Goal: Check status: Check status

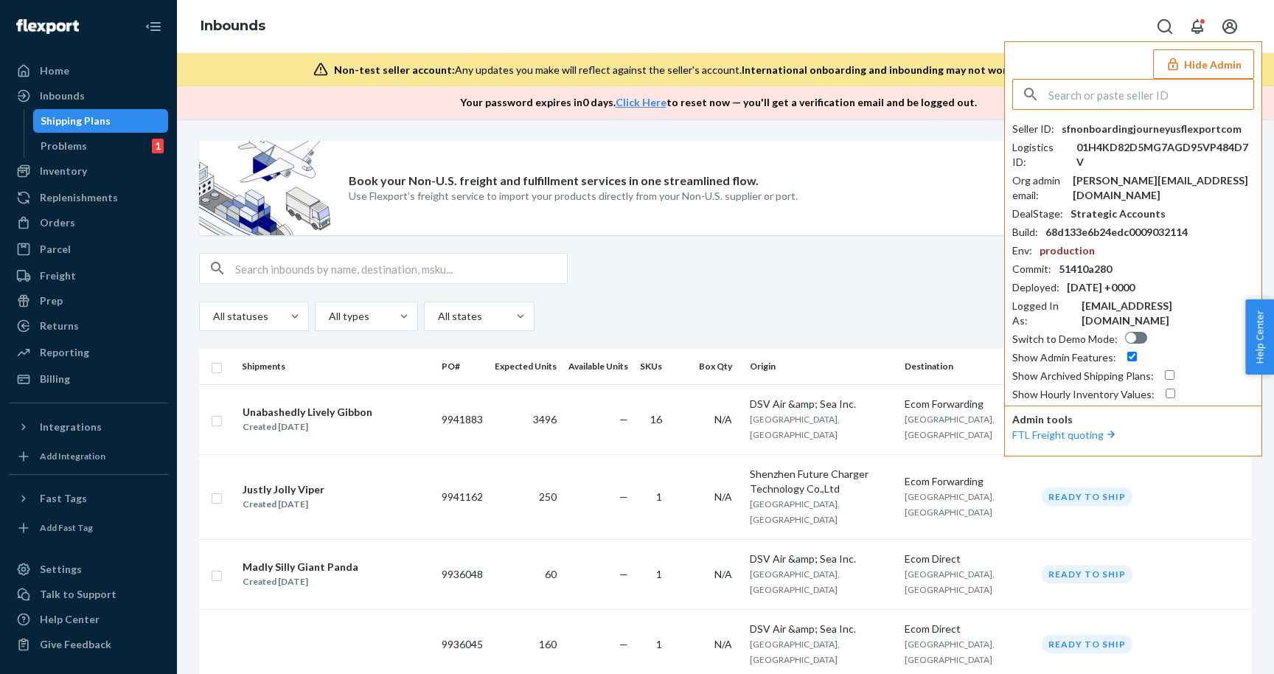
click at [1145, 92] on input "text" at bounding box center [1150, 94] width 205 height 29
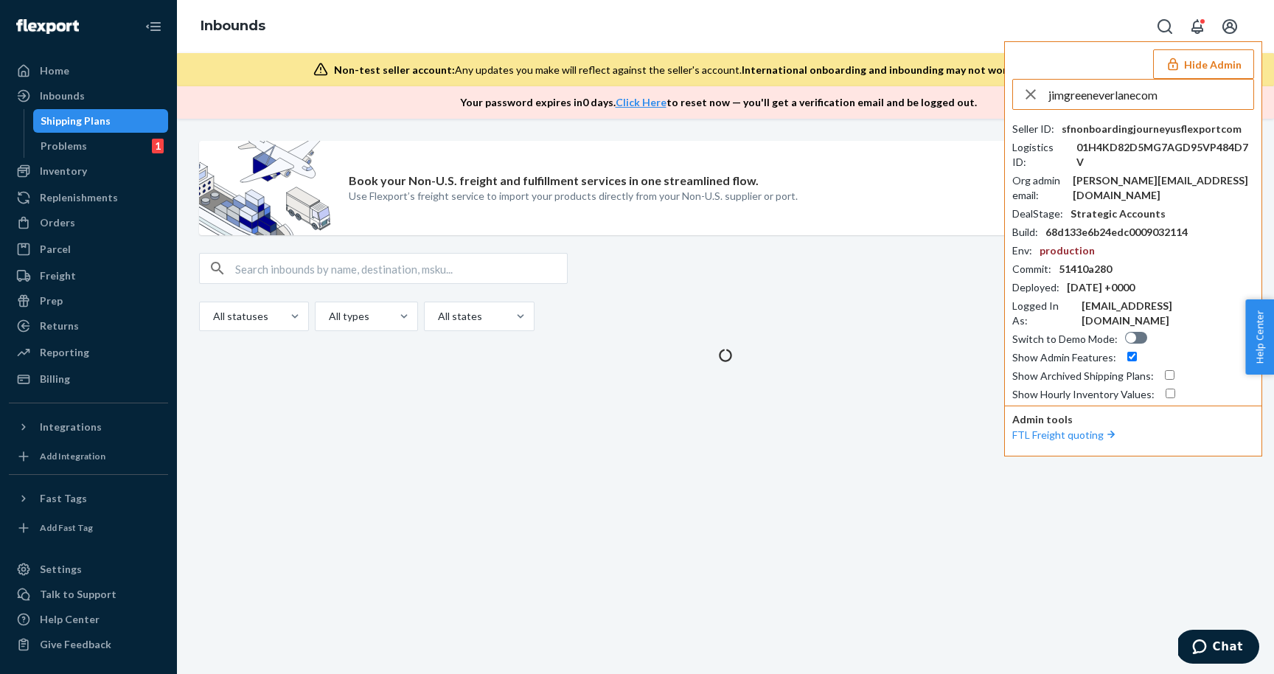
type input "jimgreeneverlanecom"
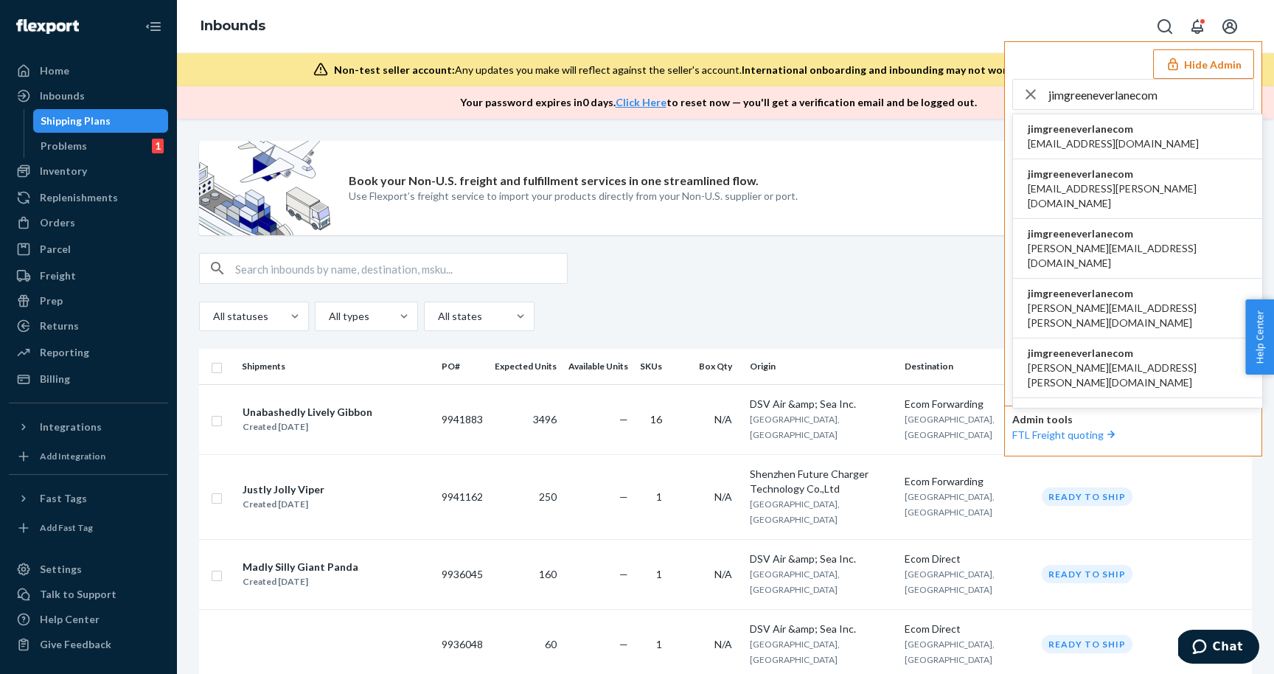
click at [1069, 146] on span "[EMAIL_ADDRESS][DOMAIN_NAME]" at bounding box center [1113, 143] width 171 height 15
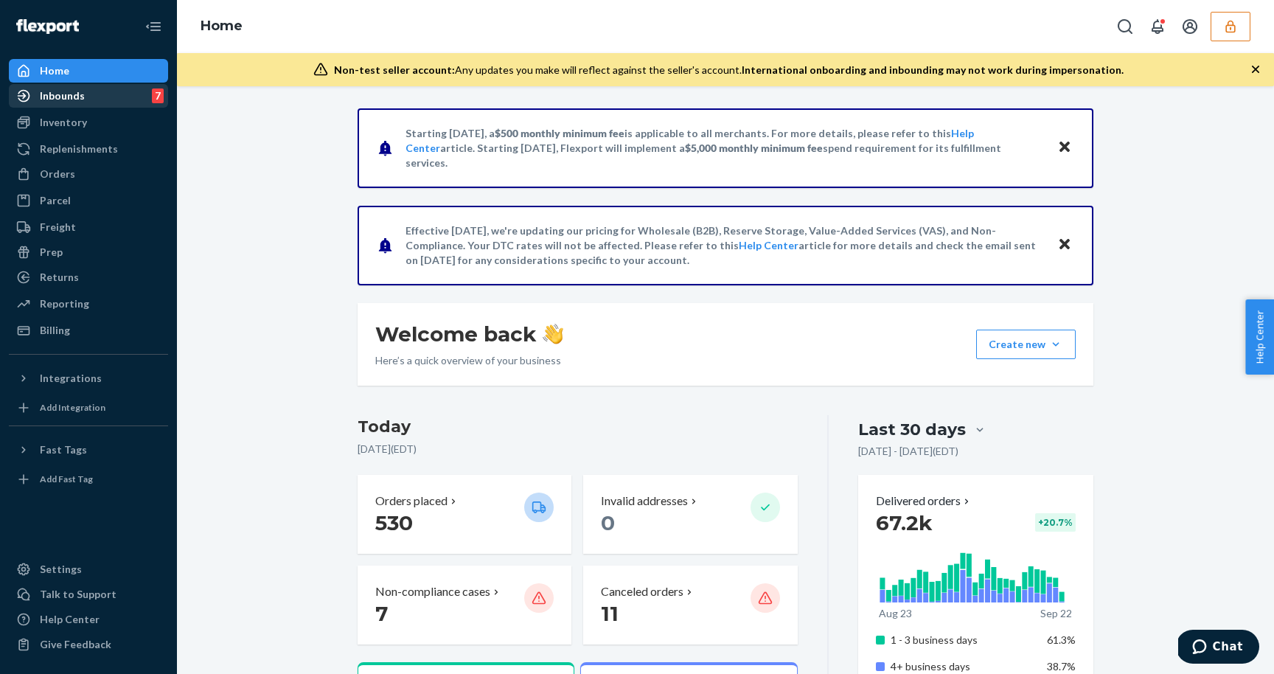
click at [54, 105] on div "Inbounds 7" at bounding box center [88, 96] width 156 height 21
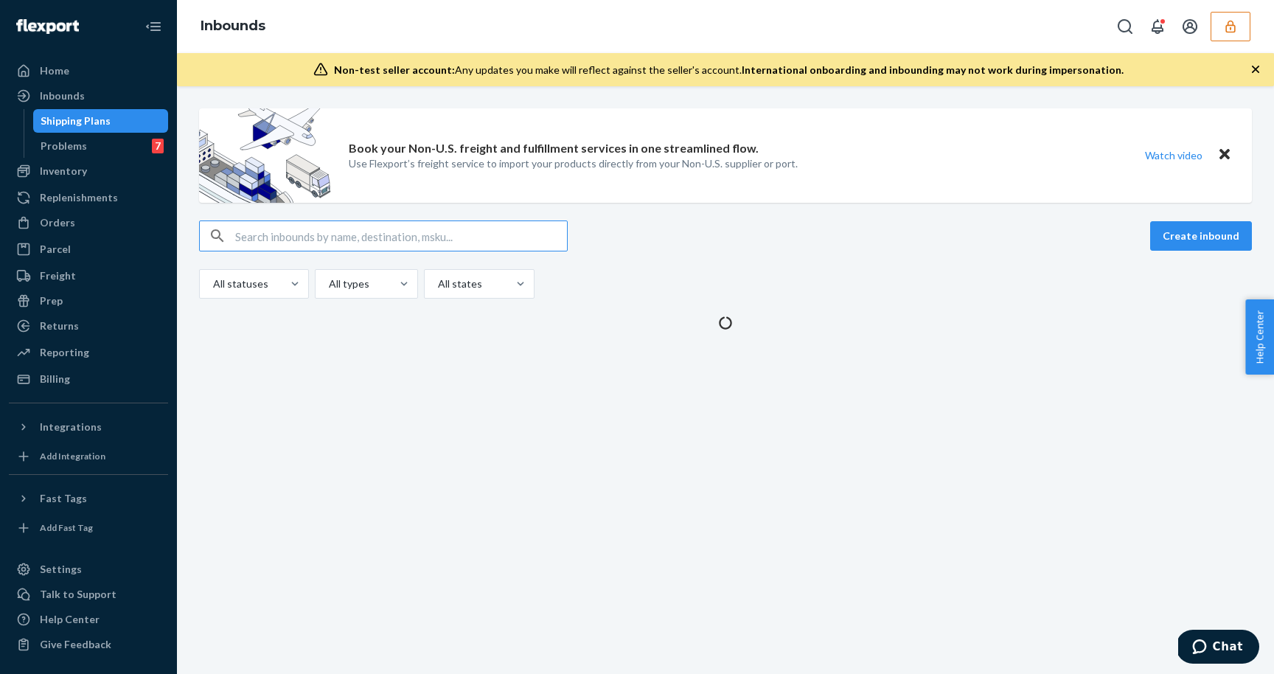
click at [337, 236] on input "text" at bounding box center [401, 235] width 332 height 29
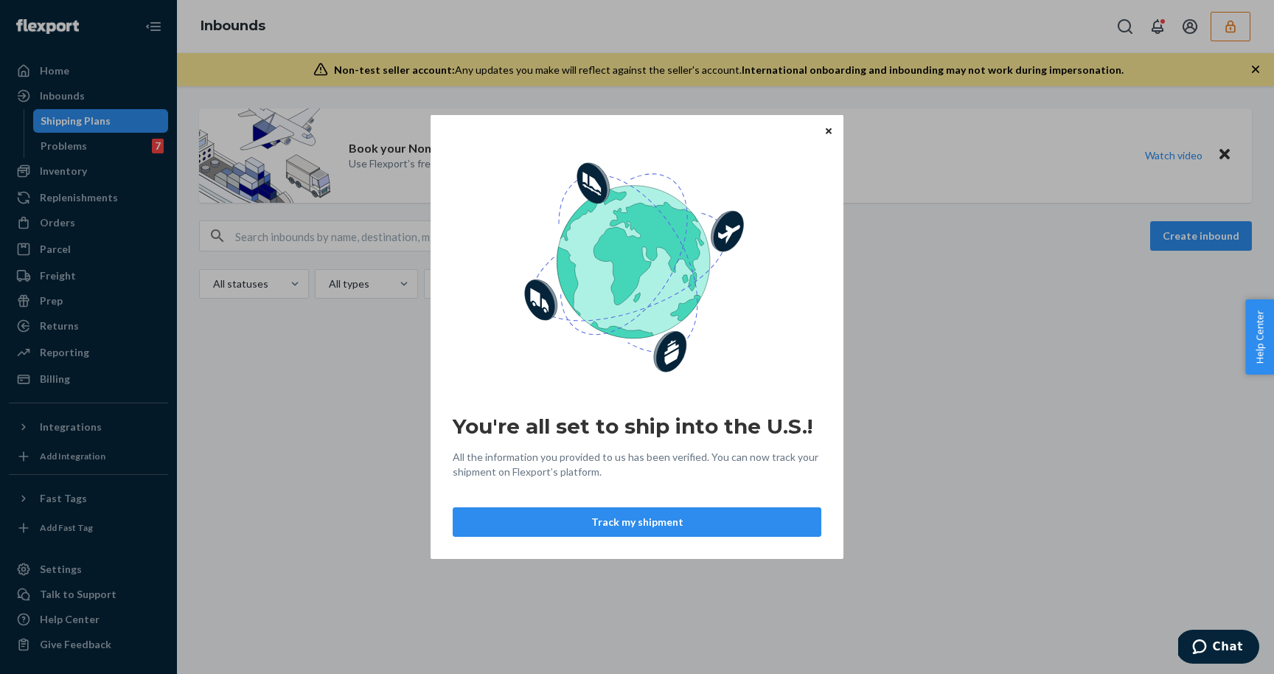
click at [831, 133] on icon "Close" at bounding box center [829, 130] width 6 height 9
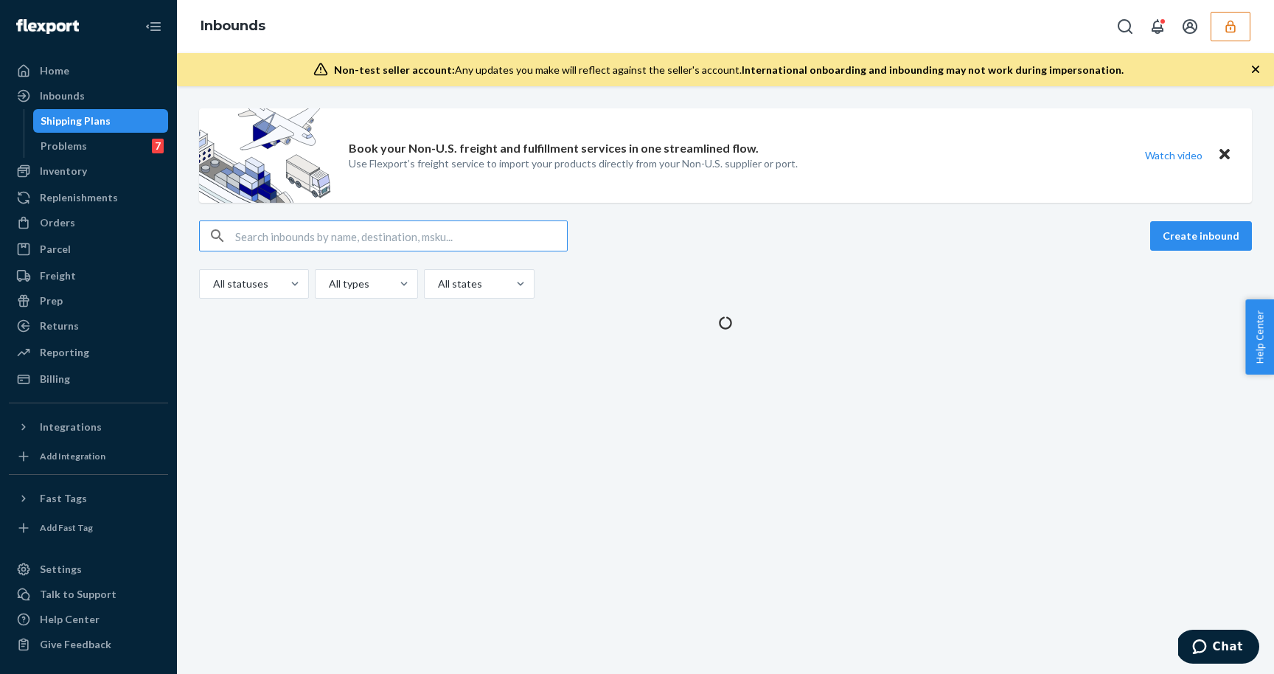
click at [313, 242] on input "text" at bounding box center [401, 235] width 332 height 29
paste input "1196867"
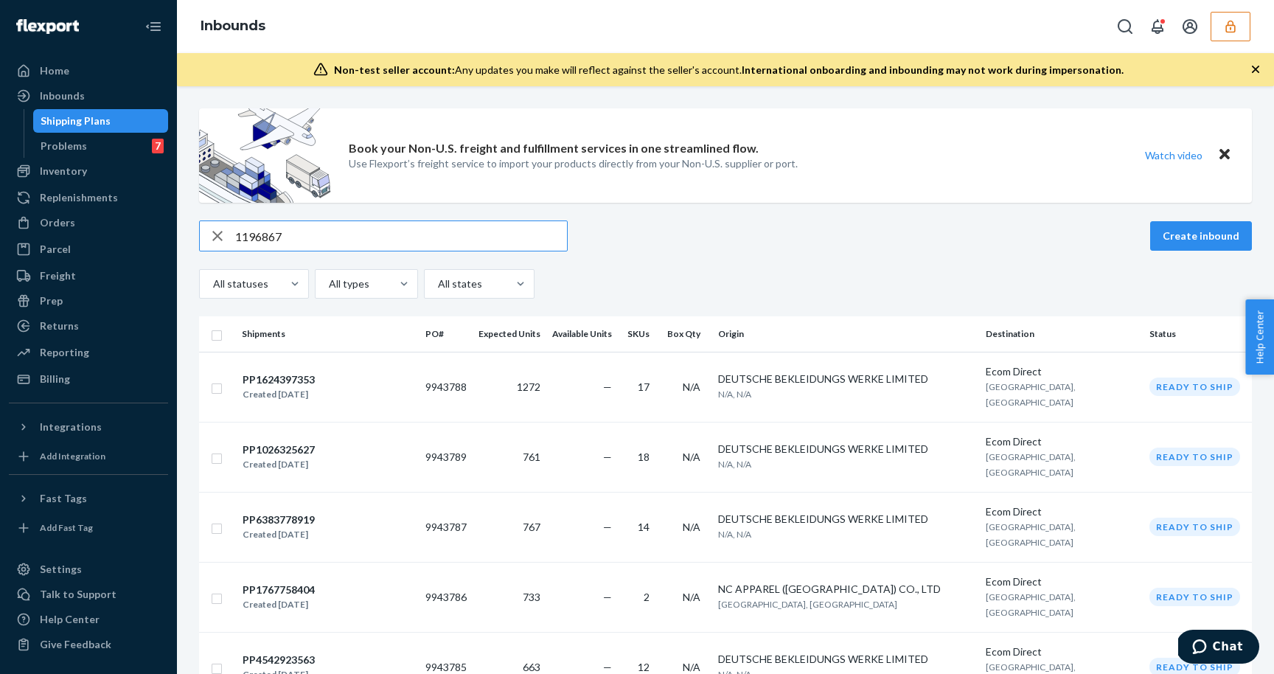
click at [326, 229] on input "1196867" at bounding box center [401, 235] width 332 height 29
click at [326, 241] on input "1196867" at bounding box center [401, 235] width 332 height 29
type input "1196867"
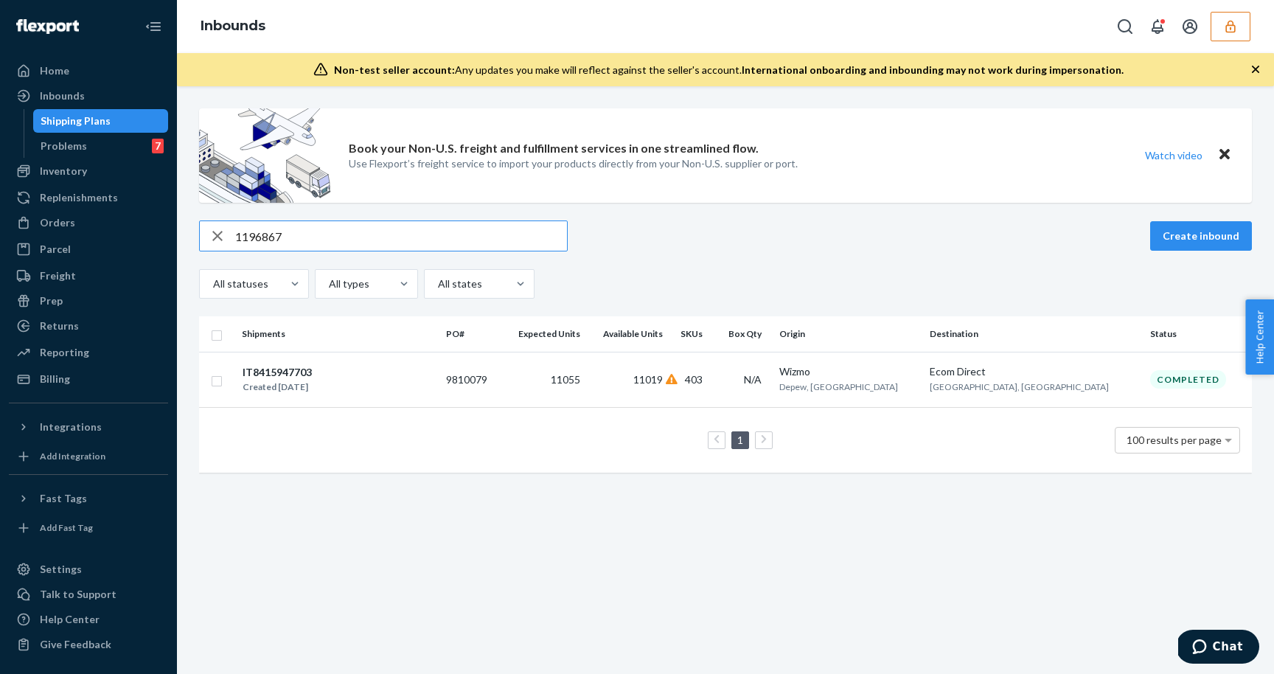
click at [337, 239] on input "1196867" at bounding box center [401, 235] width 332 height 29
click at [275, 370] on div "IT8415947703" at bounding box center [277, 372] width 69 height 15
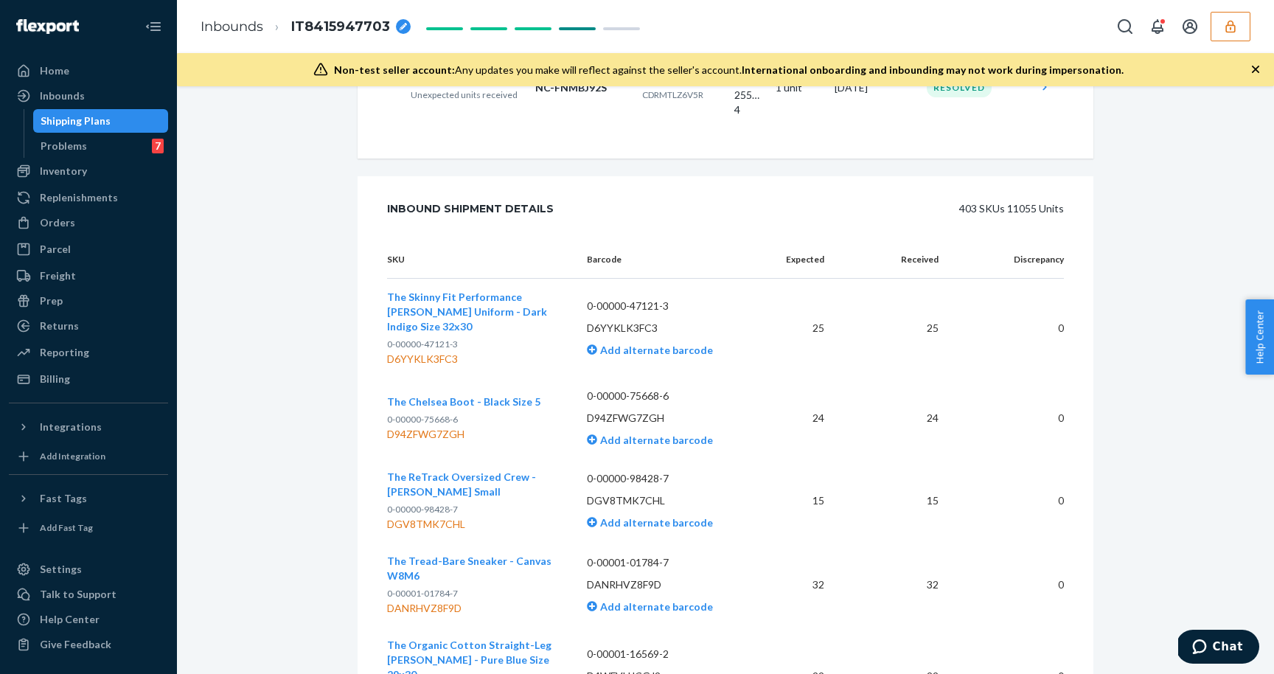
scroll to position [529, 0]
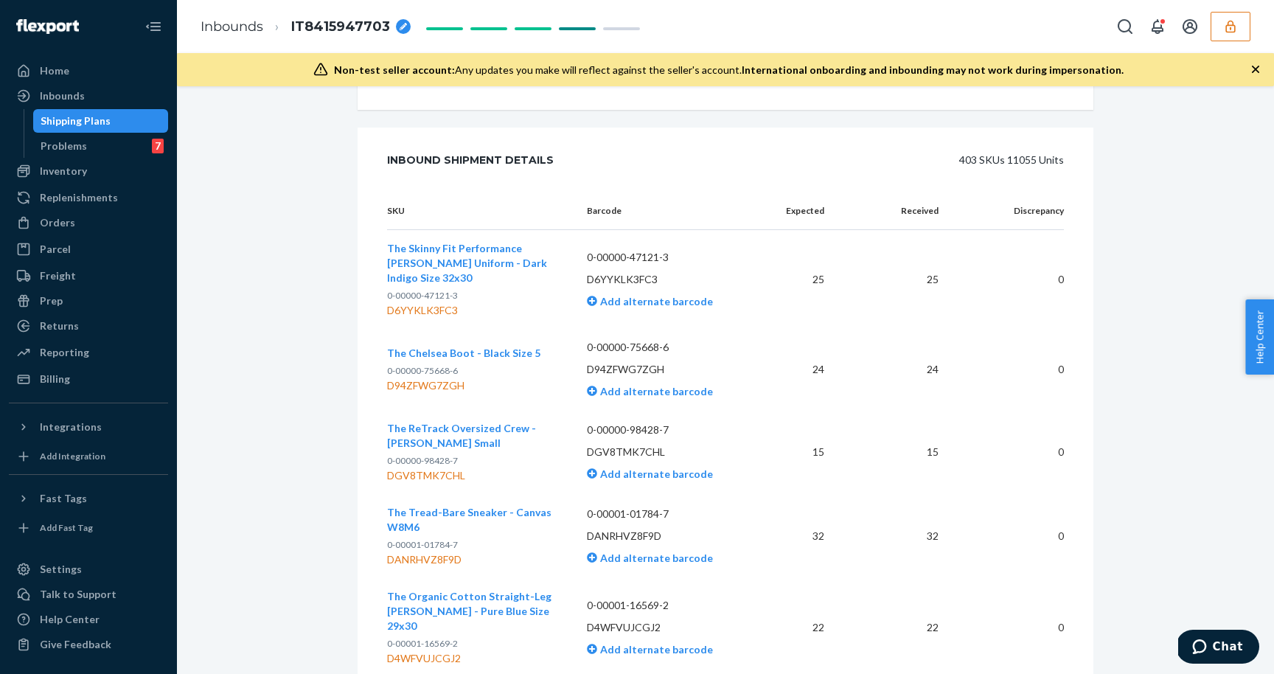
click at [116, 122] on div "Shipping Plans" at bounding box center [101, 121] width 133 height 21
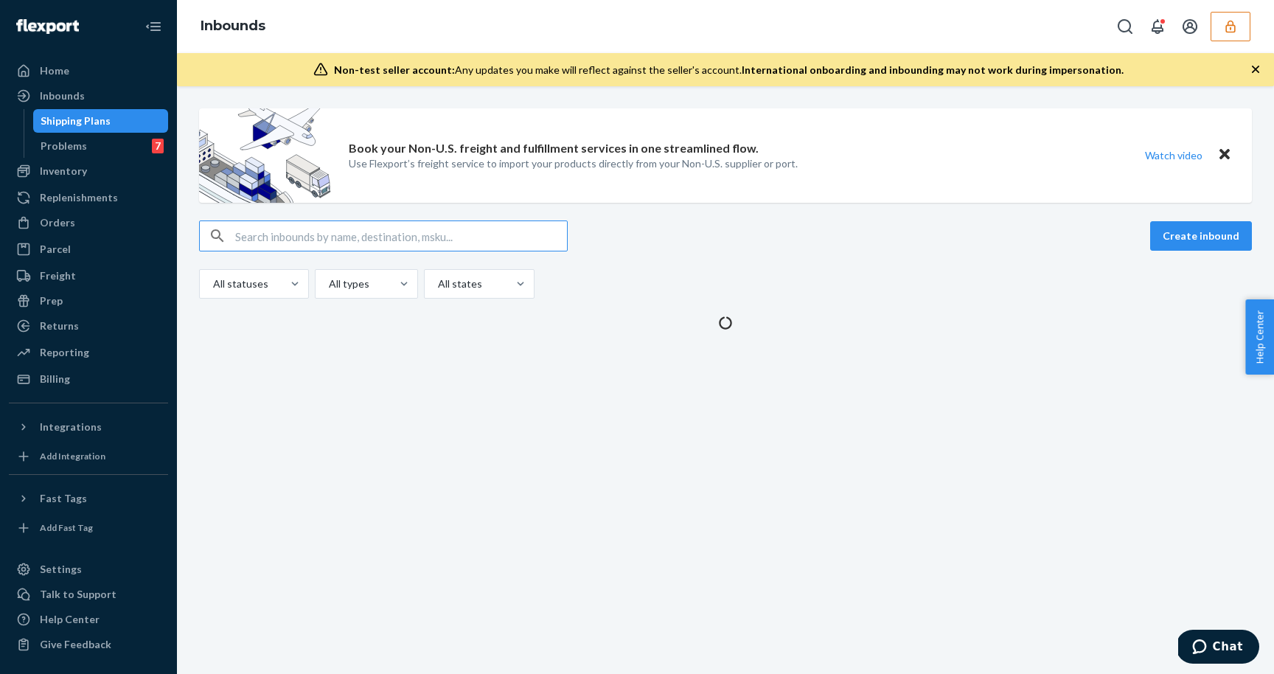
click at [338, 241] on input "text" at bounding box center [401, 235] width 332 height 29
type input "1196867"
click at [419, 240] on input "text" at bounding box center [401, 235] width 332 height 29
type input "1196867"
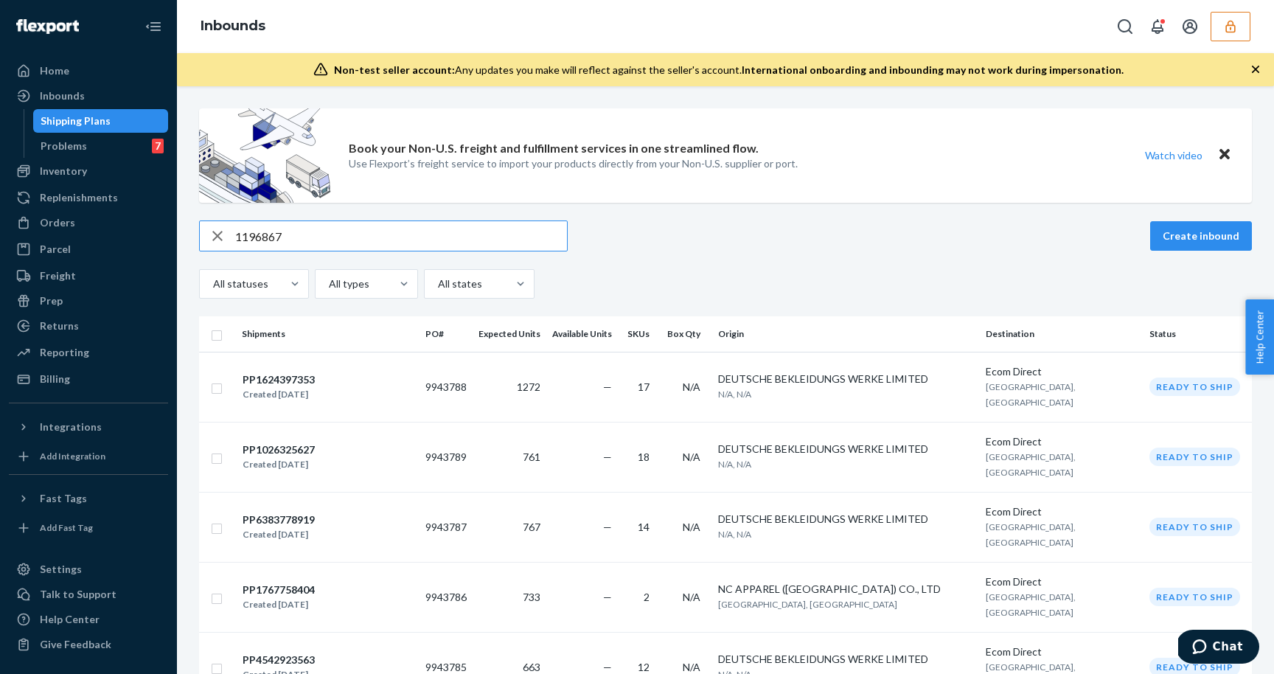
click at [380, 222] on input "1196867" at bounding box center [401, 235] width 332 height 29
